Goal: Task Accomplishment & Management: Manage account settings

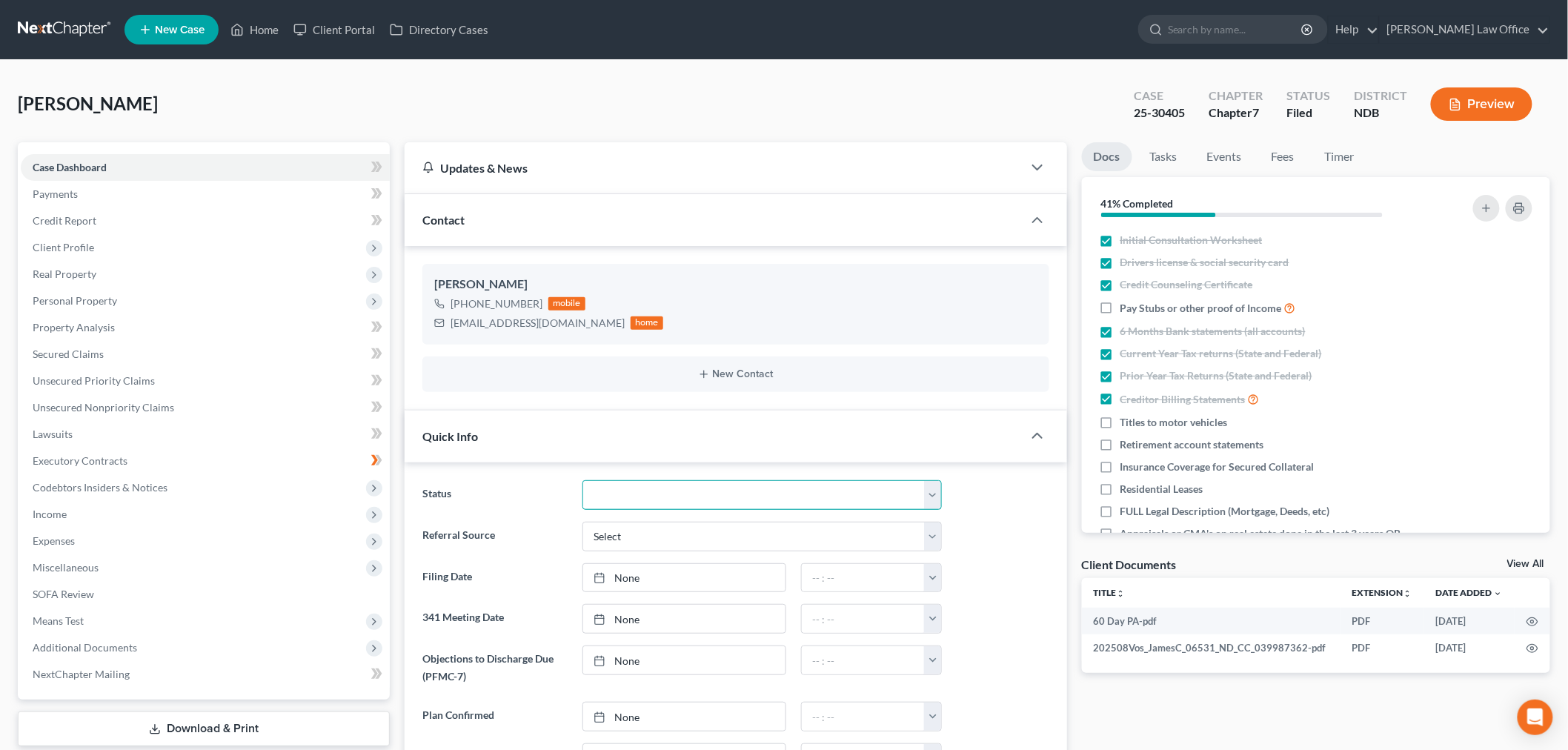
click at [638, 495] on select "10 - Chapter 13 Discharged 11 - Chapter 13 Converted to 7 12 - Debt Settlement/…" at bounding box center [762, 495] width 359 height 30
select select "8"
click at [582, 481] on select "10 - Chapter 13 Discharged 11 - Chapter 13 Converted to 7 12 - Debt Settlement/…" at bounding box center [762, 495] width 359 height 30
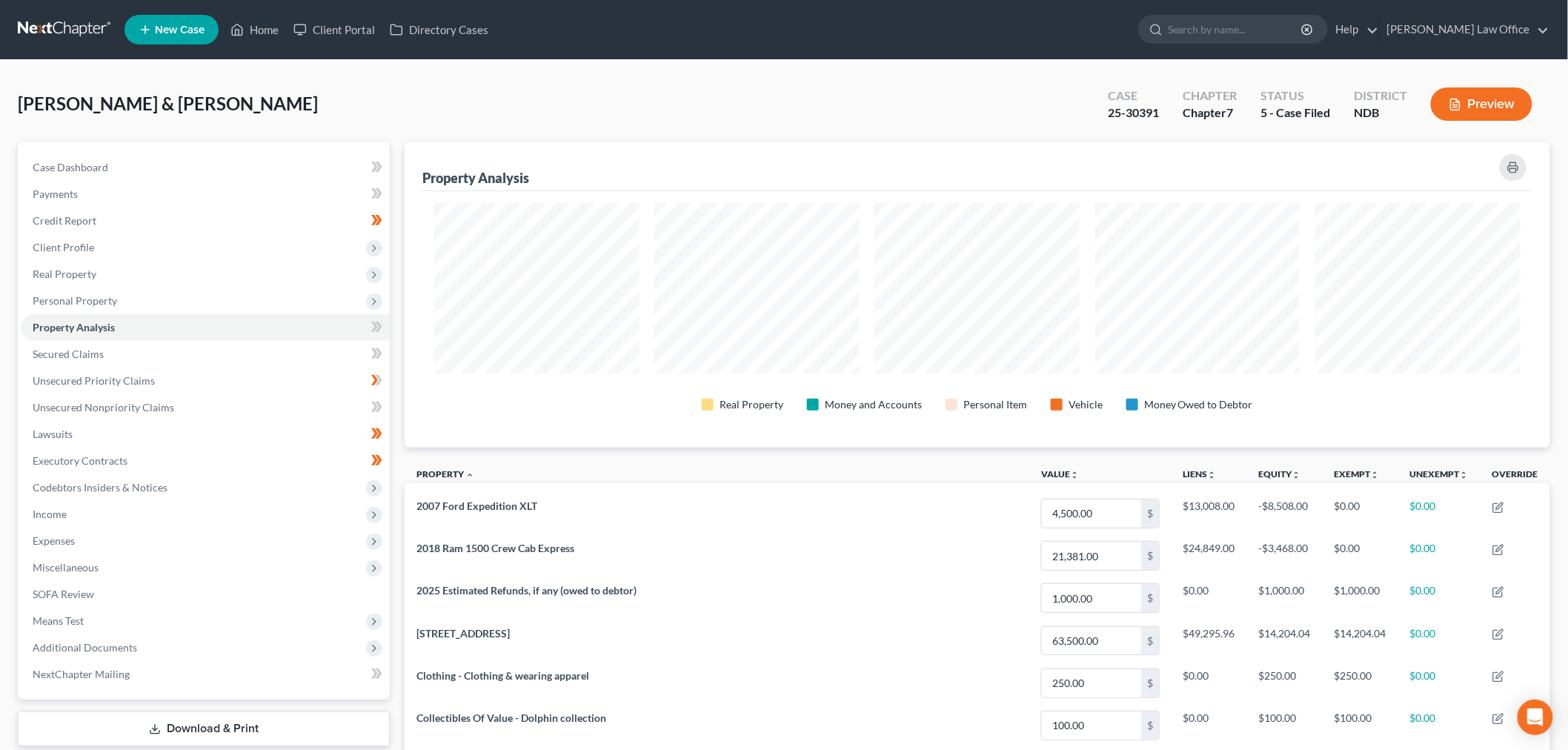
click at [60, 34] on link at bounding box center [65, 29] width 95 height 26
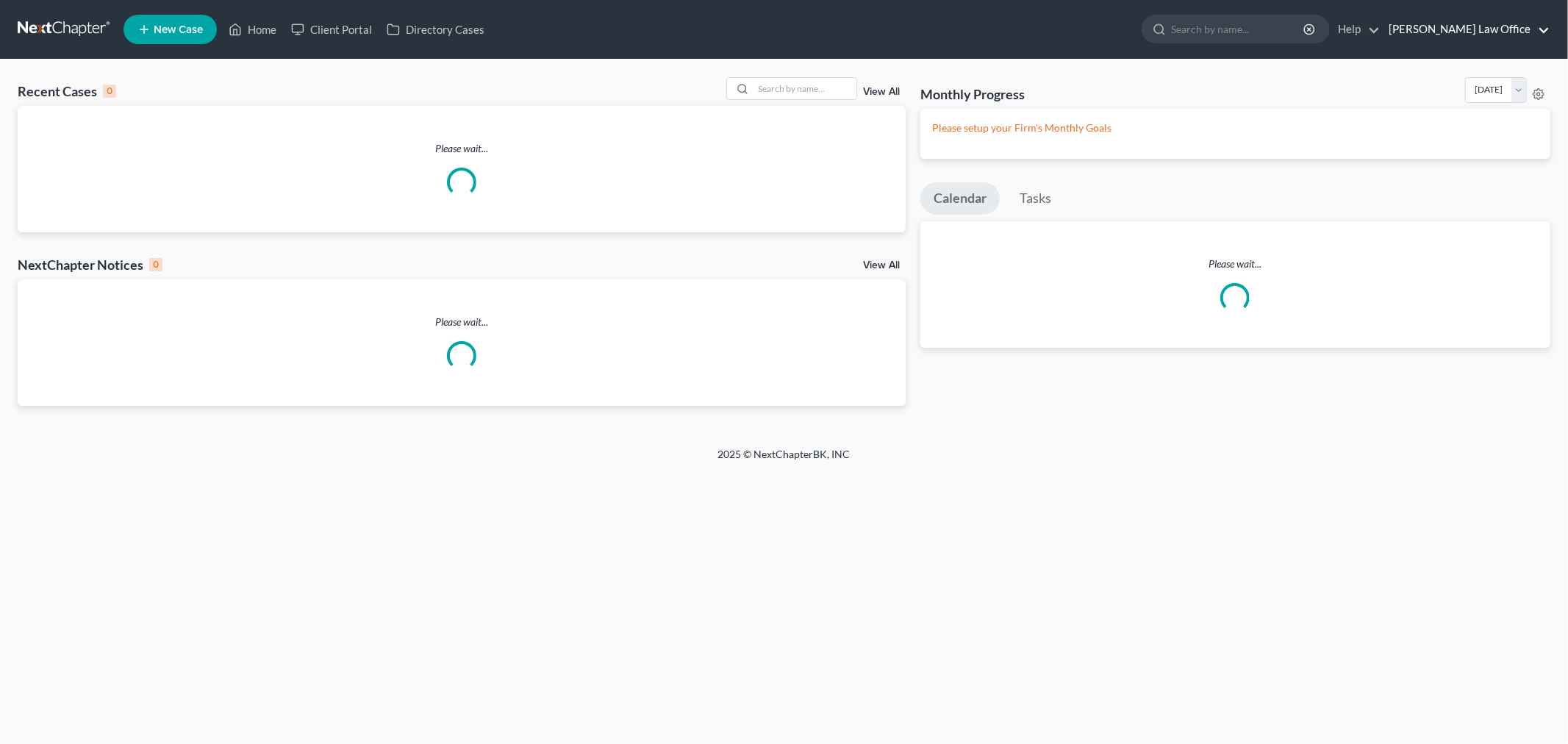
click at [1464, 26] on link "[PERSON_NAME] Law Office" at bounding box center [1466, 29] width 169 height 26
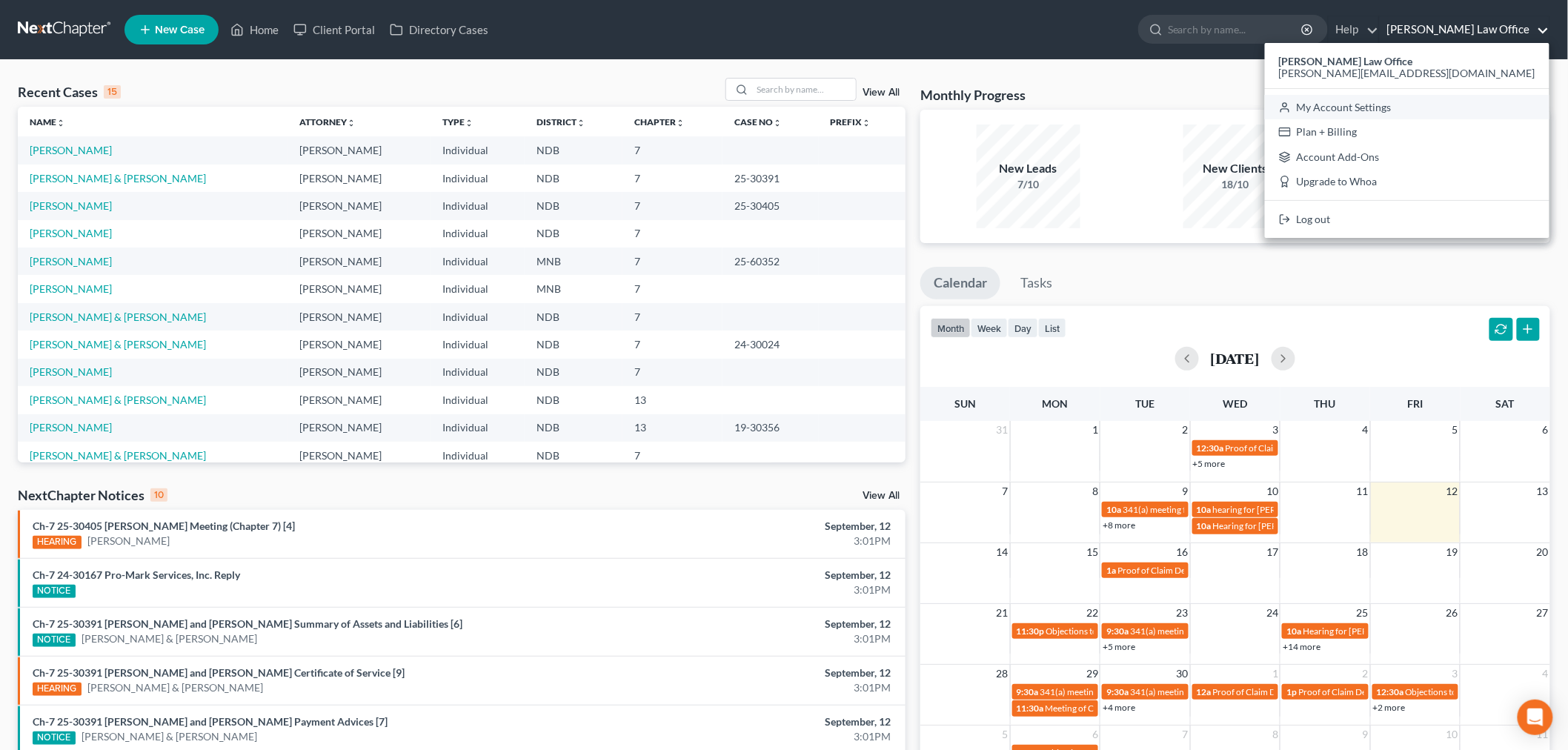
click at [1492, 104] on link "My Account Settings" at bounding box center [1407, 108] width 284 height 25
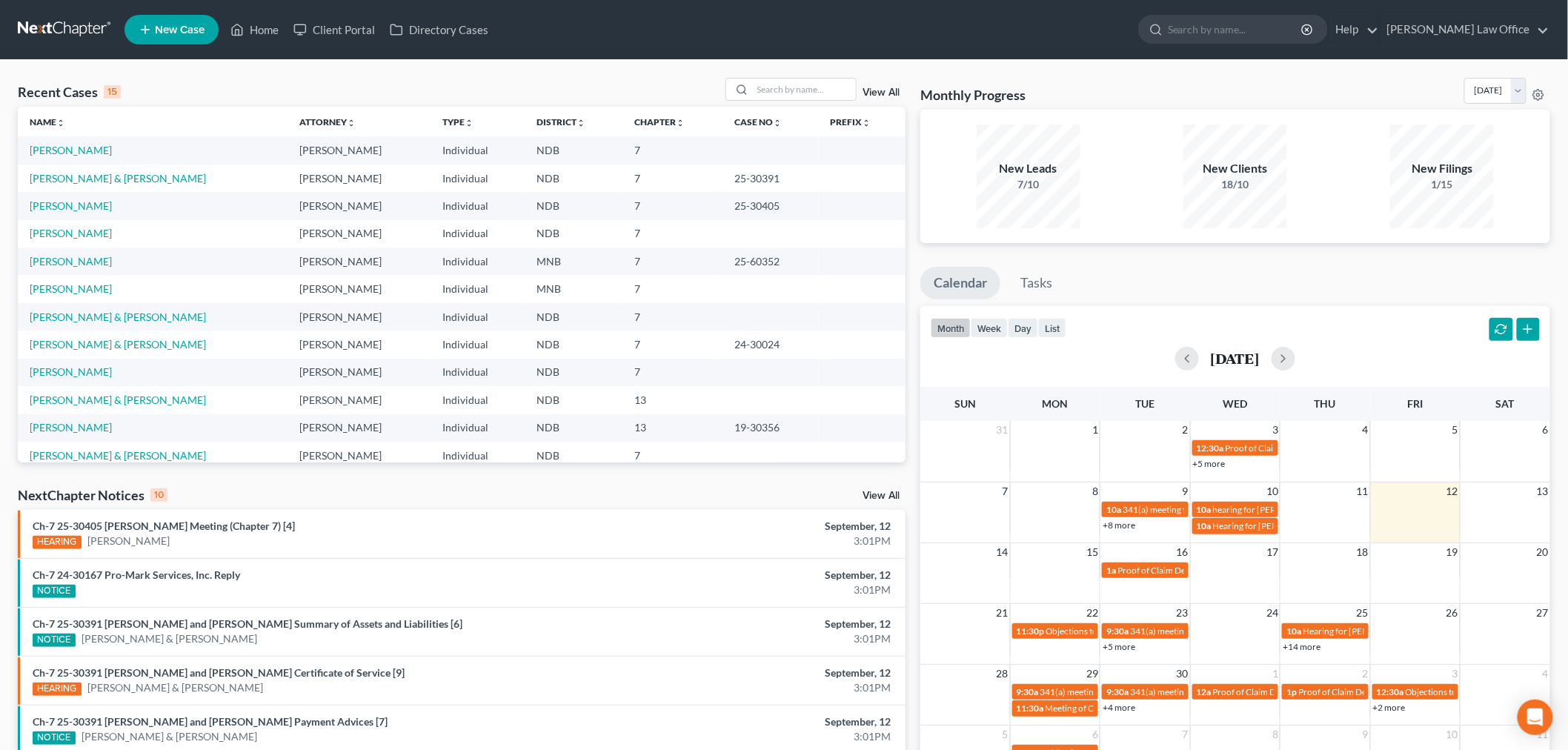
select select "23"
select select "29"
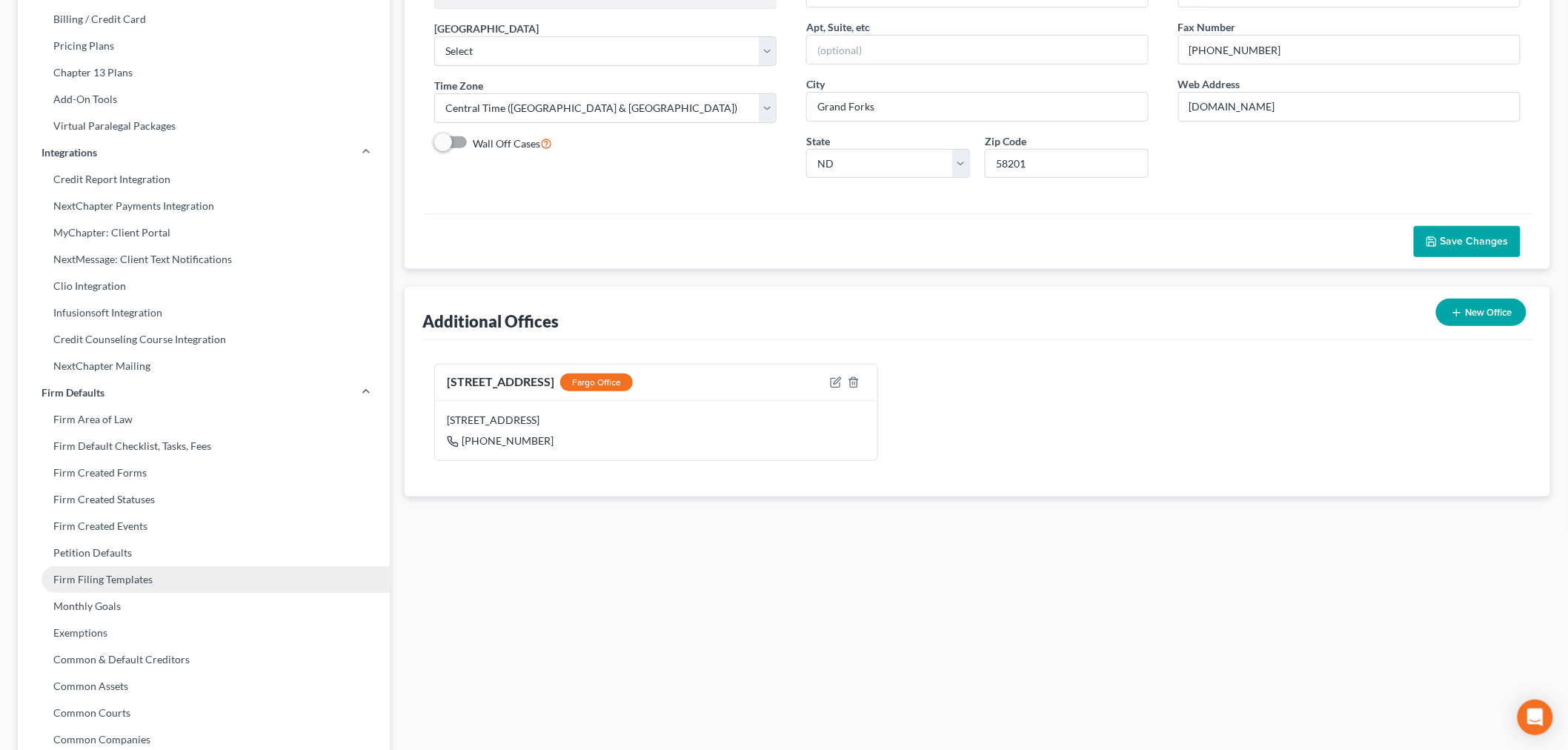
scroll to position [247, 0]
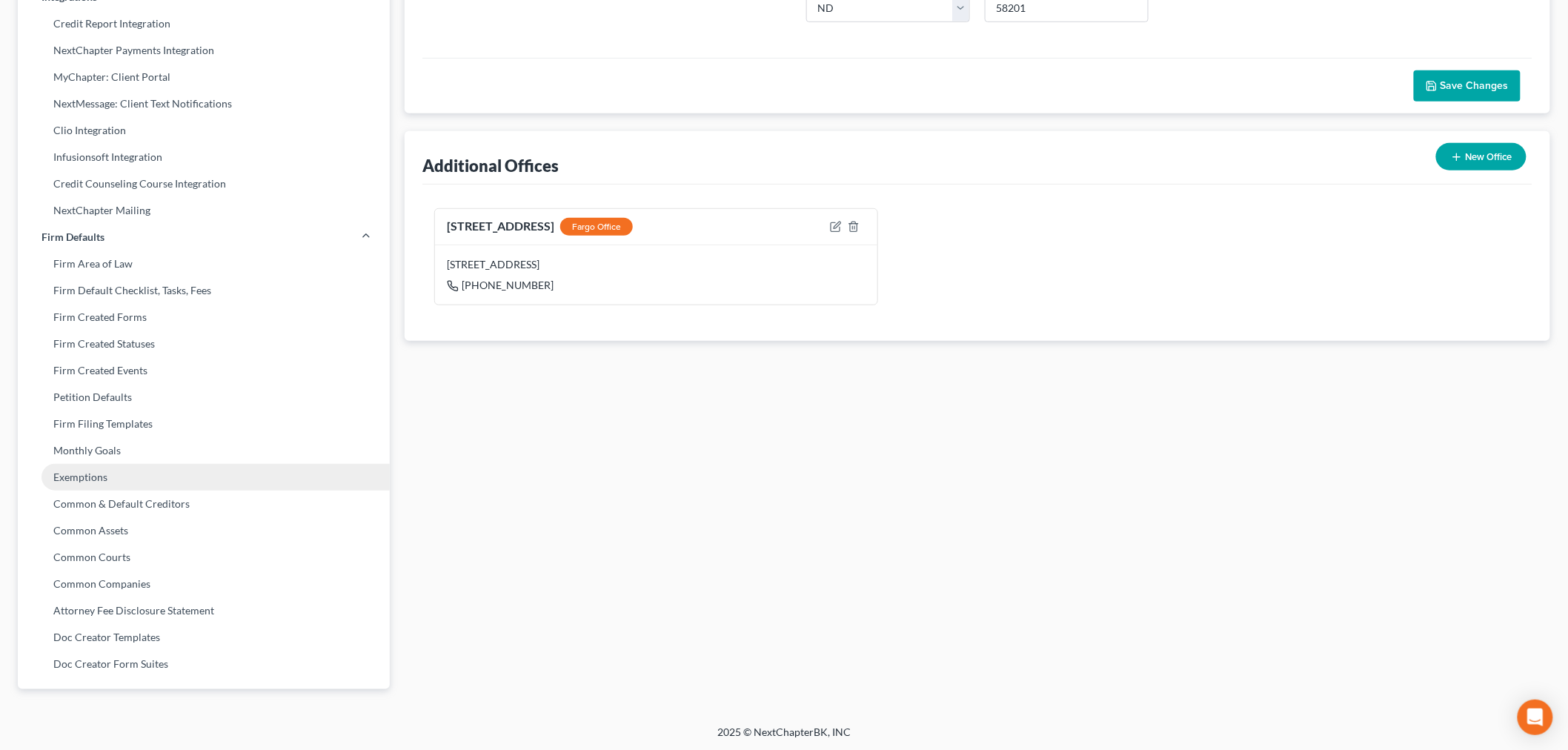
click at [100, 476] on link "Exemptions" at bounding box center [204, 477] width 372 height 26
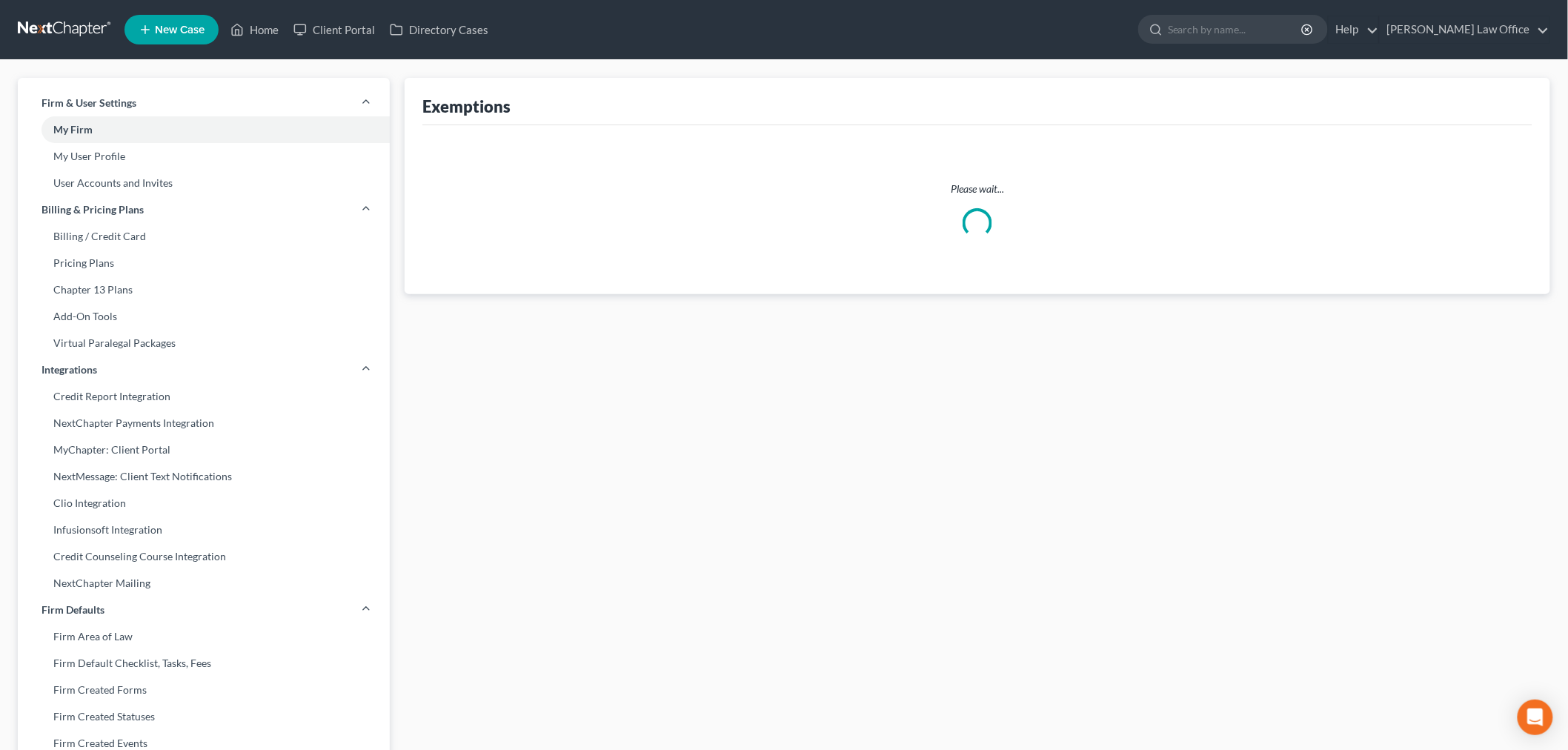
select select "0"
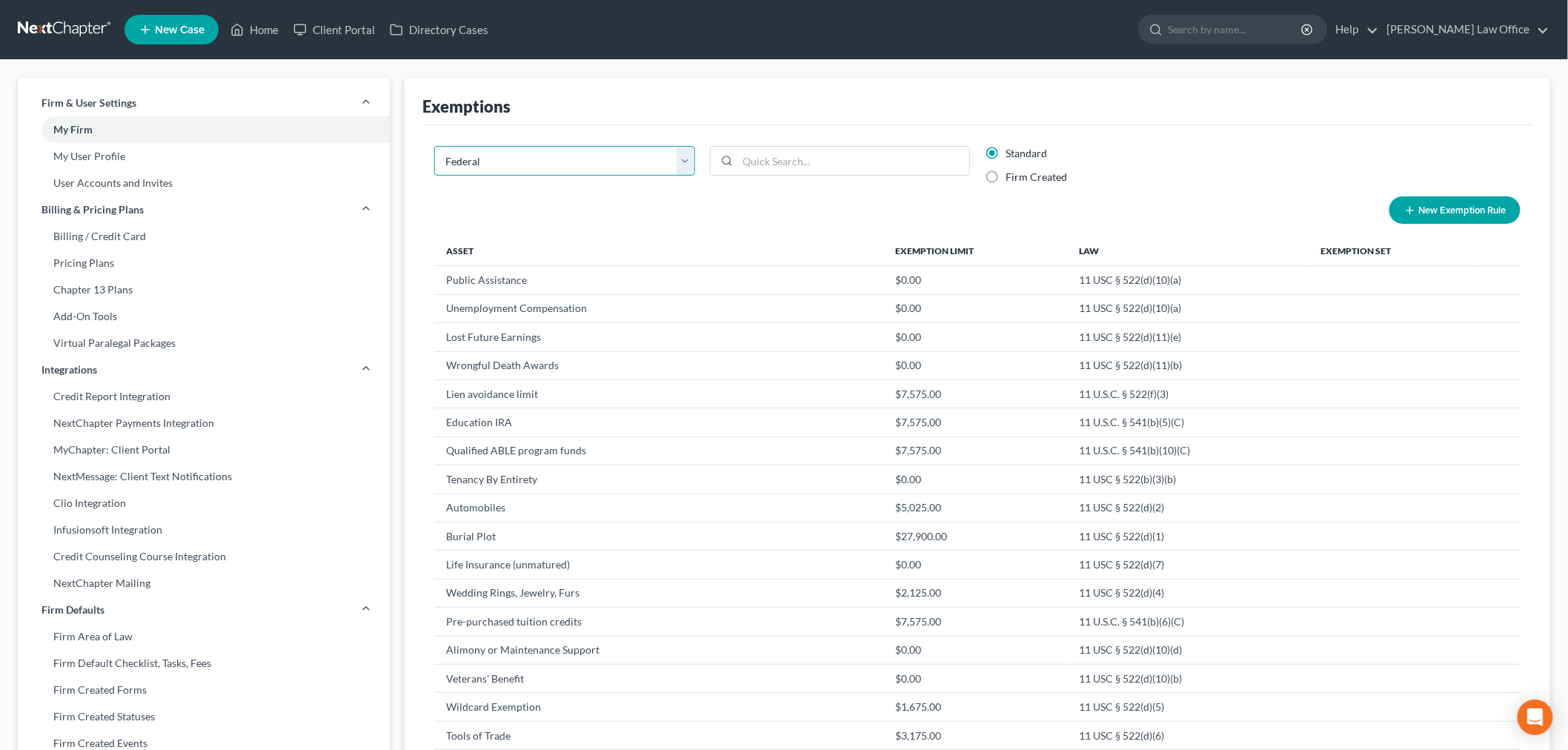
click at [539, 155] on select "State Federal AL AK AR AZ CA CO CT DE DC [GEOGRAPHIC_DATA] [GEOGRAPHIC_DATA] GU…" at bounding box center [564, 161] width 261 height 30
select select "14"
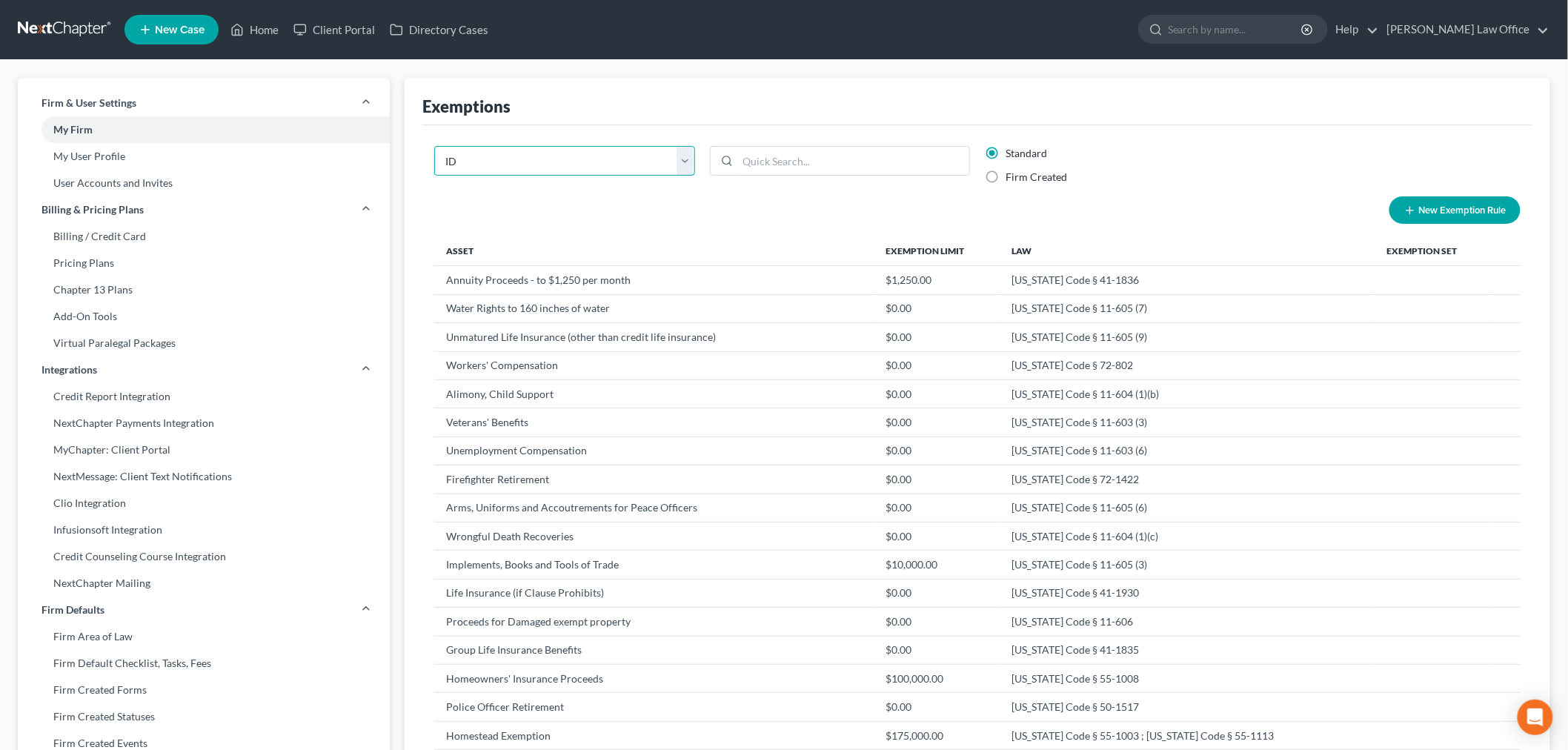
click at [559, 158] on select "State Federal AL AK AR AZ CA CO CT DE DC [GEOGRAPHIC_DATA] [GEOGRAPHIC_DATA] GU…" at bounding box center [564, 161] width 261 height 30
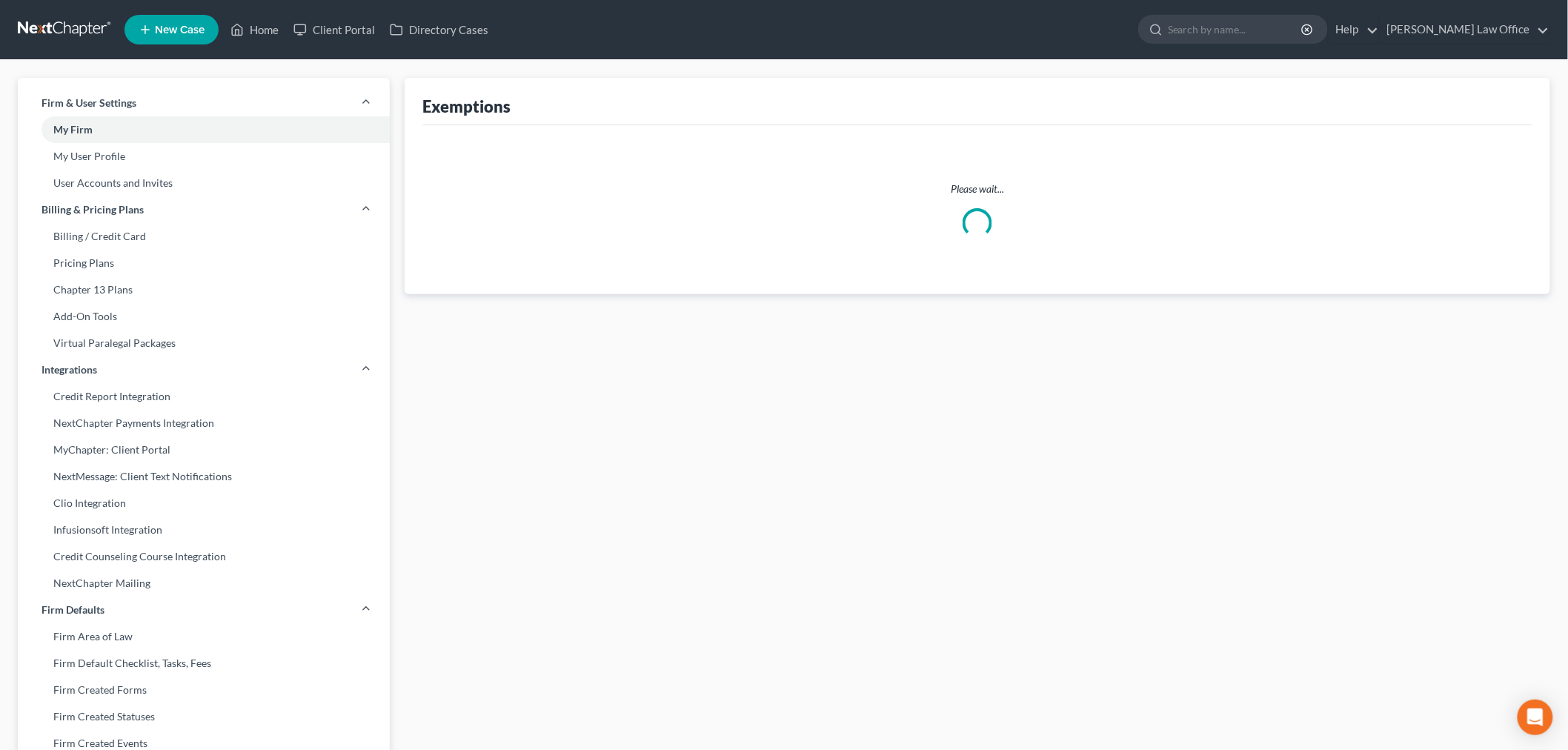
select select "16"
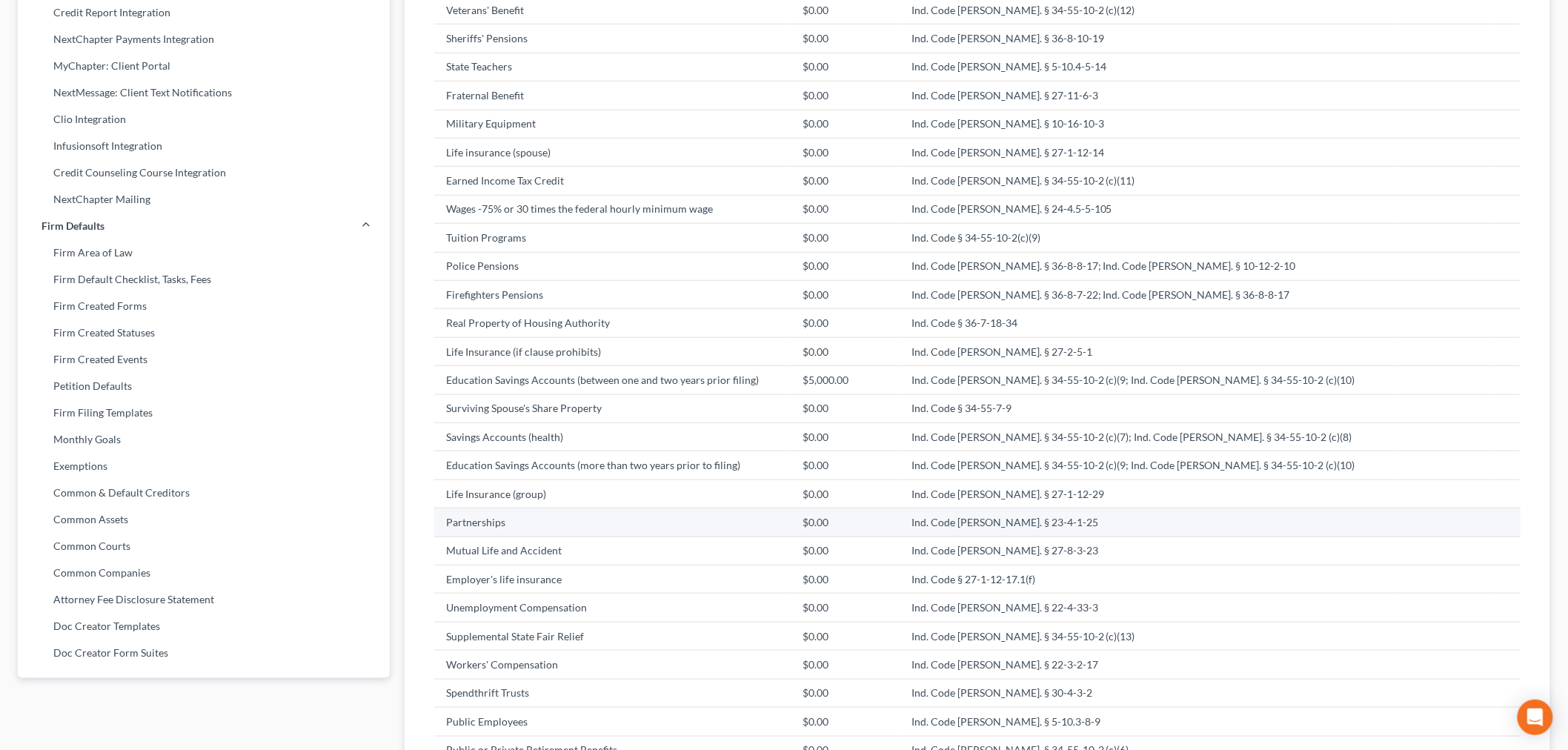
scroll to position [562, 0]
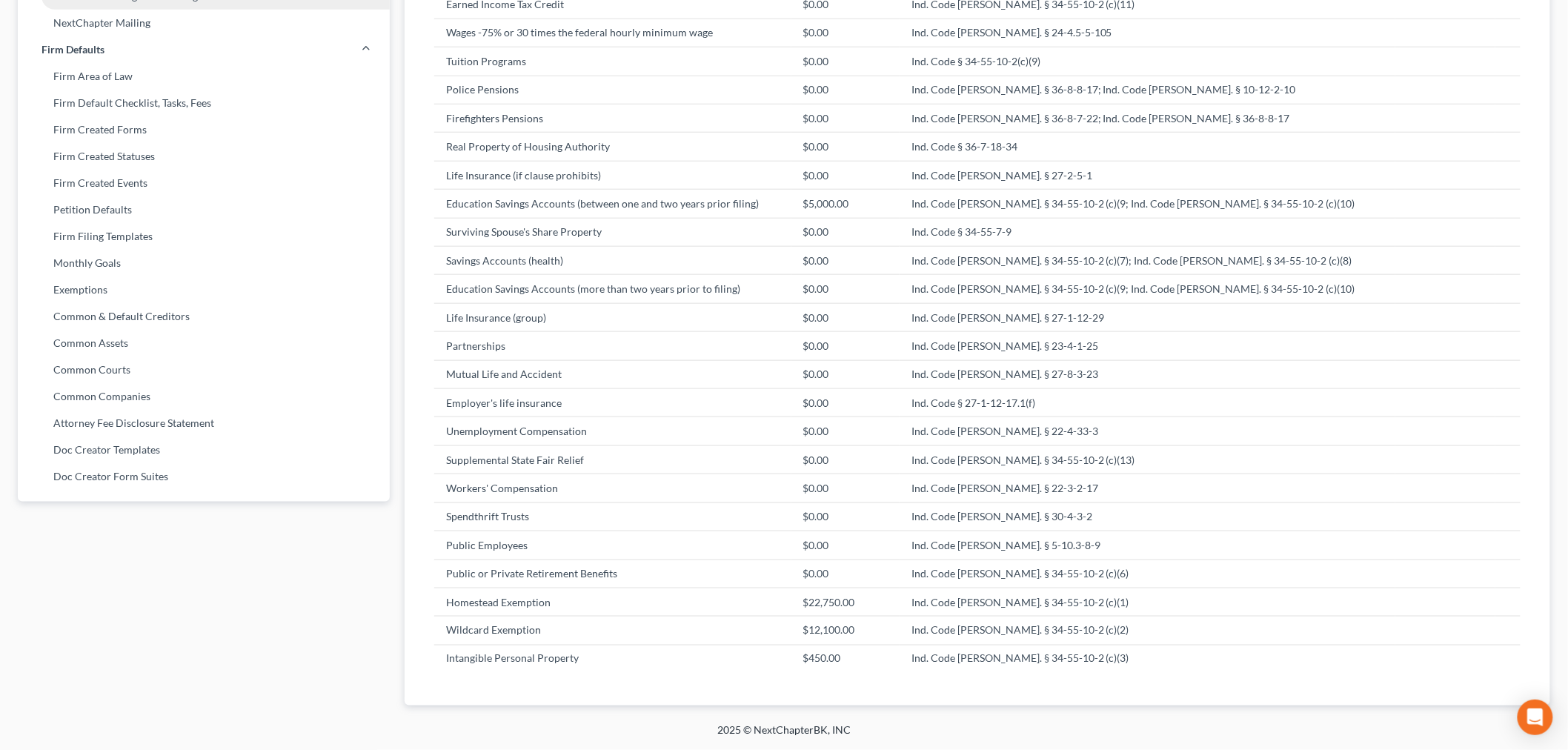
scroll to position [373, 0]
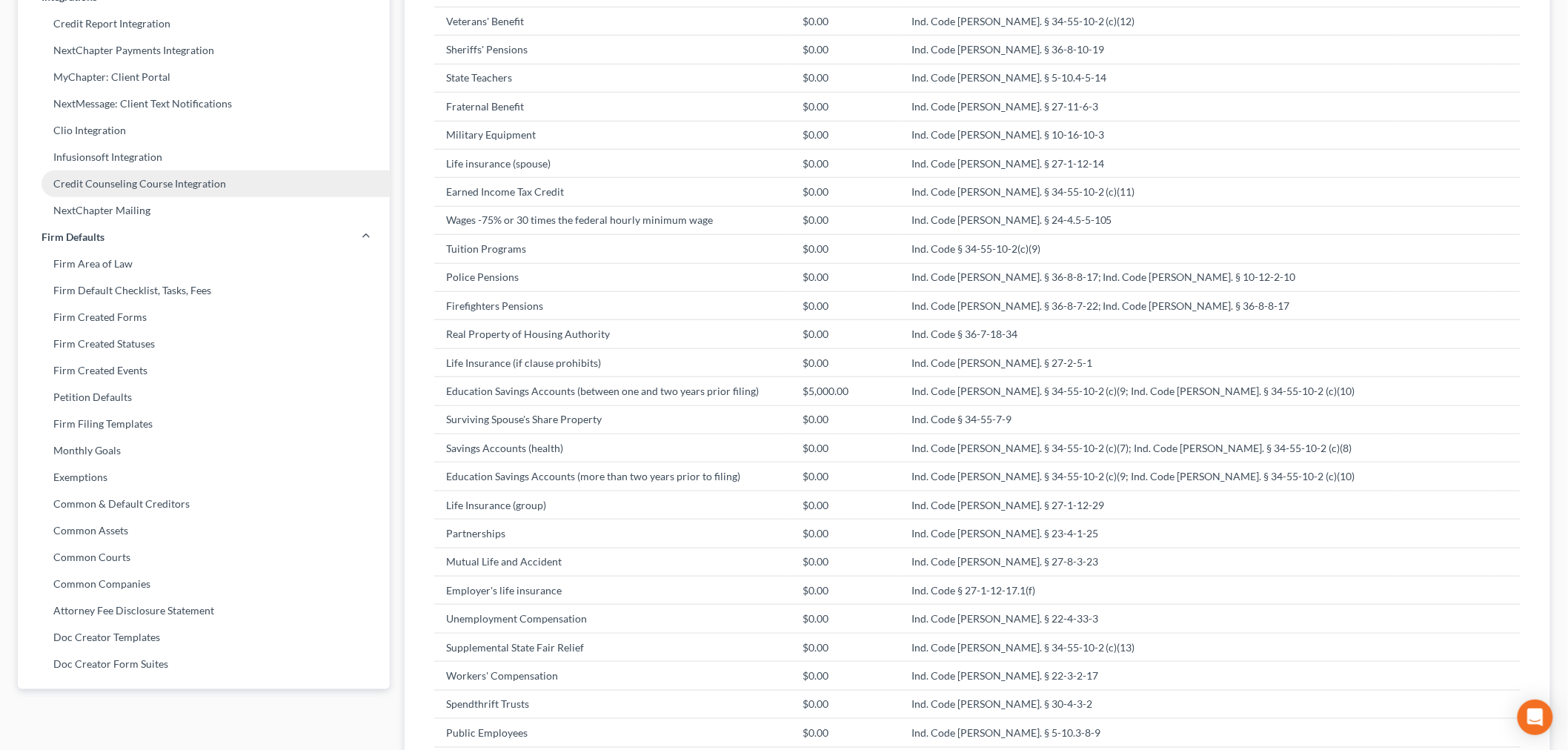
select select "60"
select select "23"
select select "29"
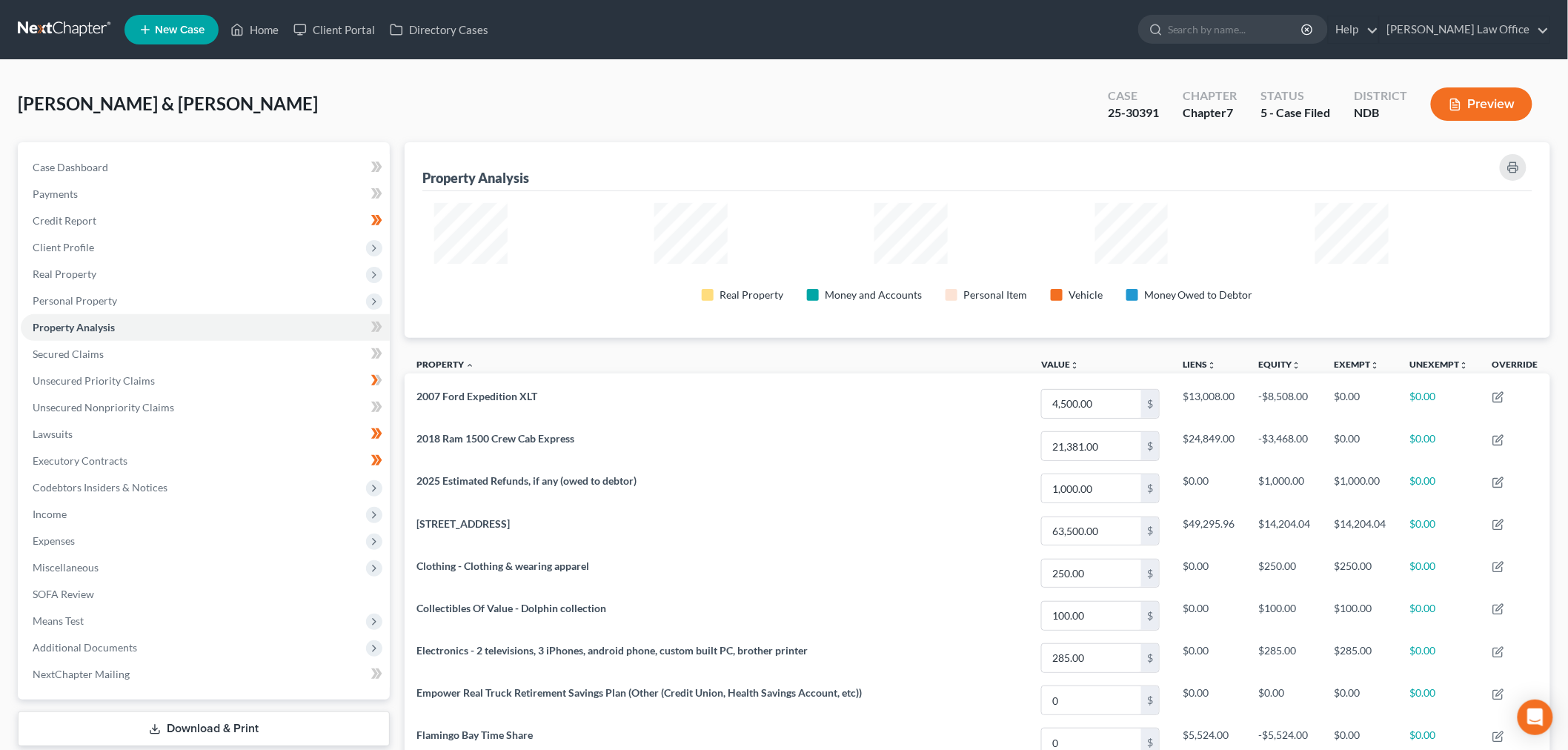
scroll to position [223, 486]
